Goal: Task Accomplishment & Management: Use online tool/utility

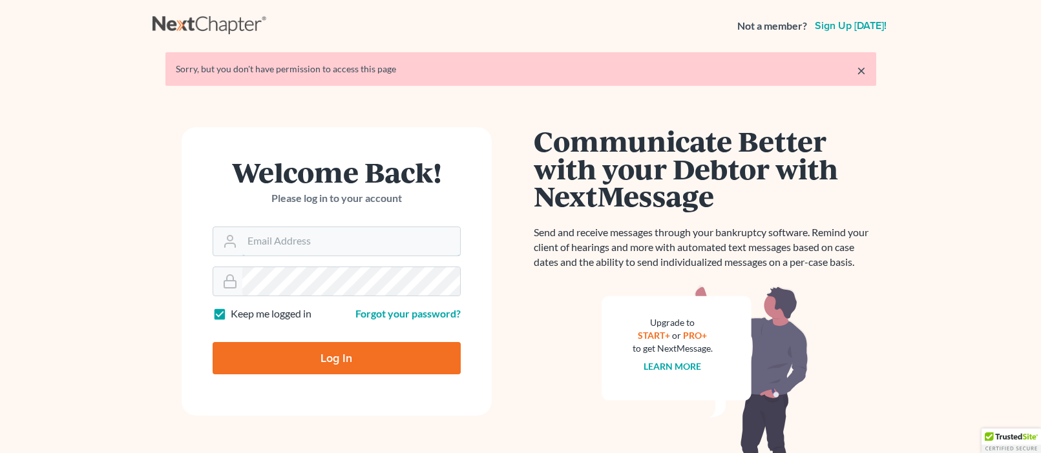
type input "sally@skpllc.com"
click at [355, 360] on input "Log In" at bounding box center [337, 358] width 248 height 32
type input "Thinking..."
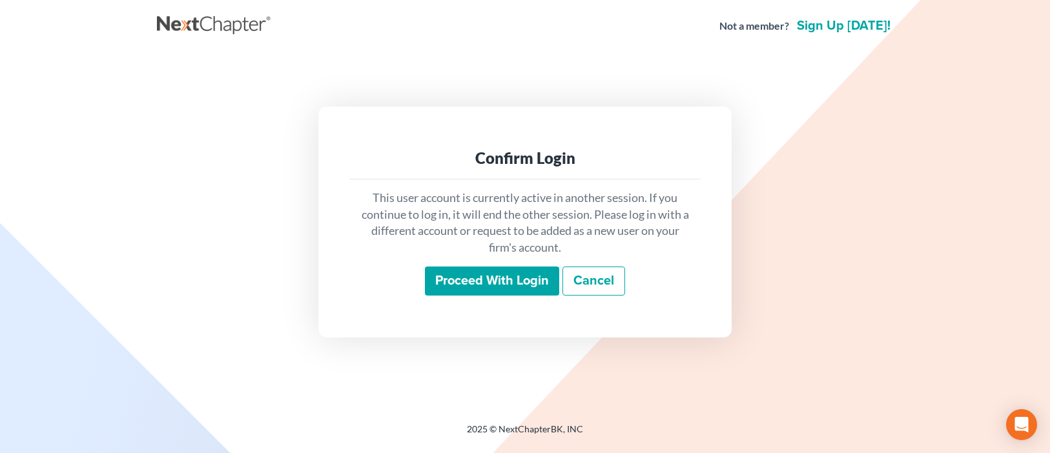
click at [530, 294] on input "Proceed with login" at bounding box center [492, 282] width 134 height 30
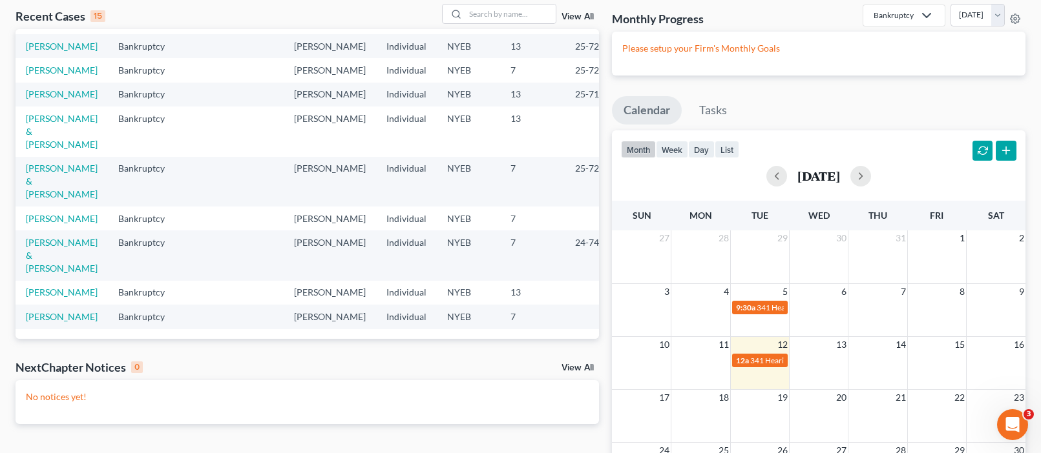
scroll to position [65, 0]
click at [40, 286] on link "Dejesus, Jose" at bounding box center [62, 291] width 72 height 11
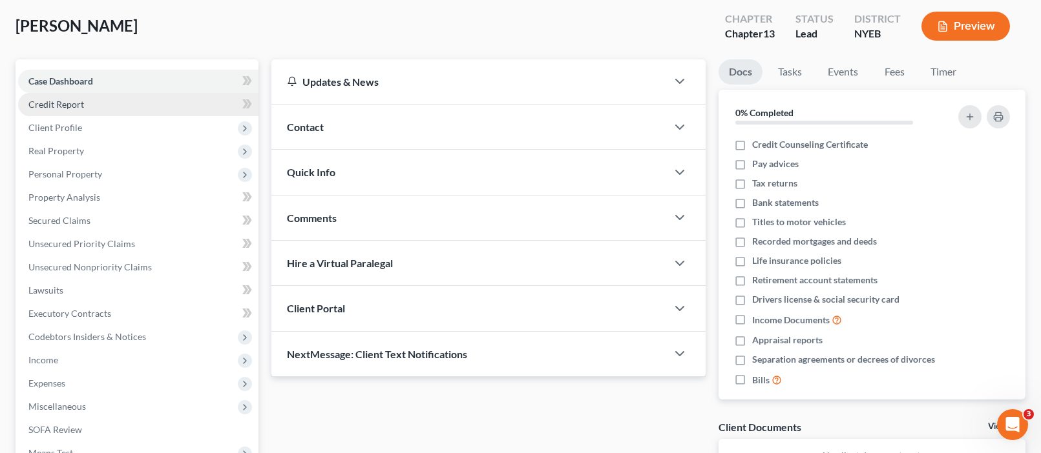
click at [69, 107] on span "Credit Report" at bounding box center [56, 104] width 56 height 11
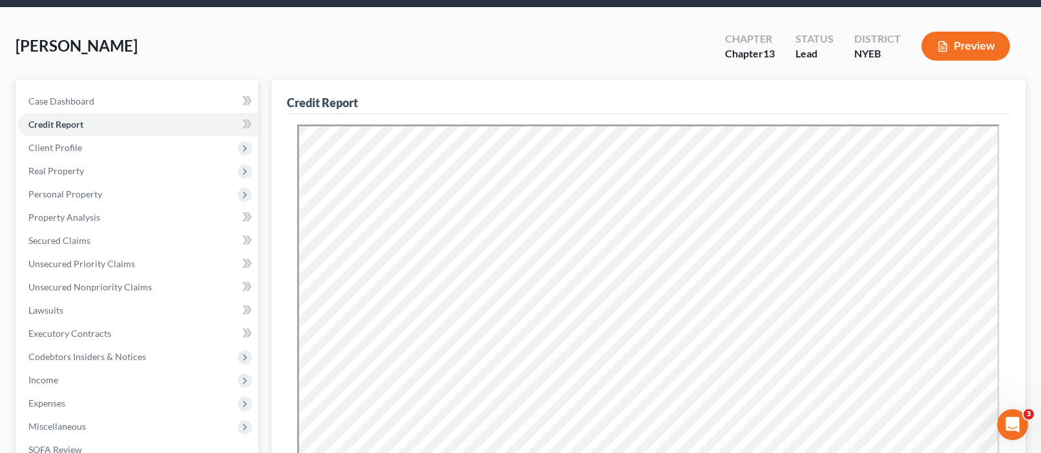
scroll to position [65, 0]
